Goal: Task Accomplishment & Management: Use online tool/utility

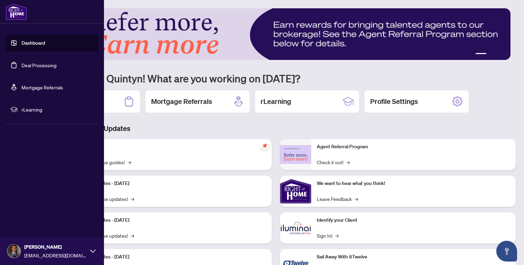
click at [26, 68] on link "Deal Processing" at bounding box center [38, 65] width 35 height 6
